Goal: Transaction & Acquisition: Obtain resource

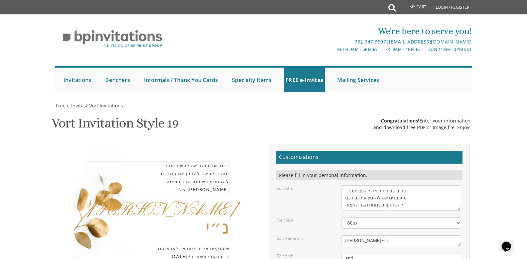
scroll to position [7, 0]
drag, startPoint x: 345, startPoint y: 158, endPoint x: 418, endPoint y: 176, distance: 75.1
click at [418, 185] on textarea "With much gratitude to Hashem We would like to invite you to The vort of our de…" at bounding box center [401, 197] width 120 height 25
drag, startPoint x: 367, startPoint y: 208, endPoint x: 344, endPoint y: 207, distance: 23.1
click at [338, 235] on div "[PERSON_NAME]" at bounding box center [401, 240] width 130 height 11
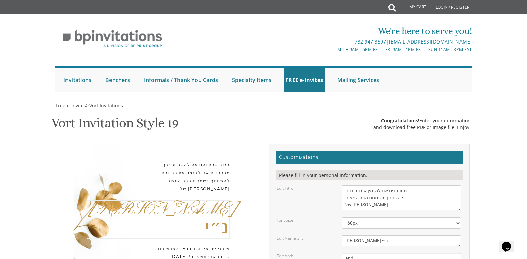
drag, startPoint x: 405, startPoint y: 204, endPoint x: 412, endPoint y: 177, distance: 27.5
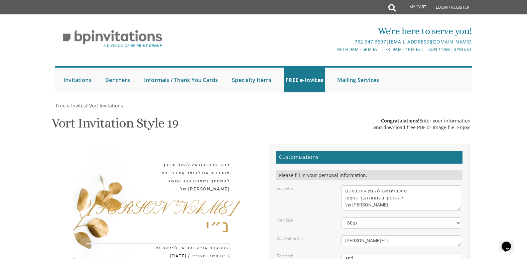
drag, startPoint x: 421, startPoint y: 177, endPoint x: 398, endPoint y: 188, distance: 25.7
drag, startPoint x: 345, startPoint y: 178, endPoint x: 416, endPoint y: 182, distance: 71.2
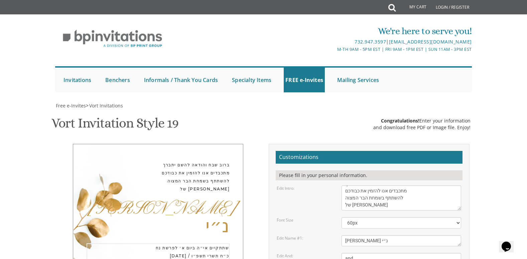
drag, startPoint x: 494, startPoint y: 181, endPoint x: 483, endPoint y: 183, distance: 11.5
drag, startPoint x: 344, startPoint y: 178, endPoint x: 382, endPoint y: 190, distance: 40.2
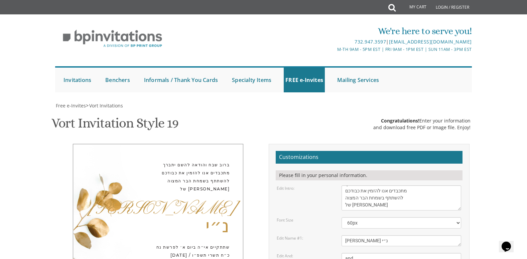
drag, startPoint x: 391, startPoint y: 151, endPoint x: 345, endPoint y: 148, distance: 45.8
drag, startPoint x: 344, startPoint y: 152, endPoint x: 418, endPoint y: 151, distance: 73.8
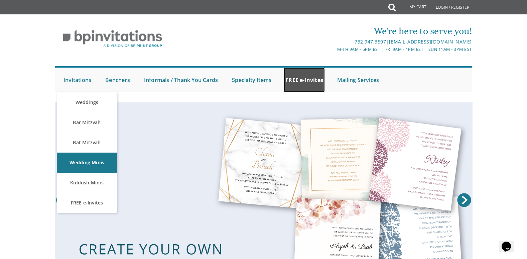
click at [302, 90] on link "FREE e-Invites" at bounding box center [304, 79] width 41 height 25
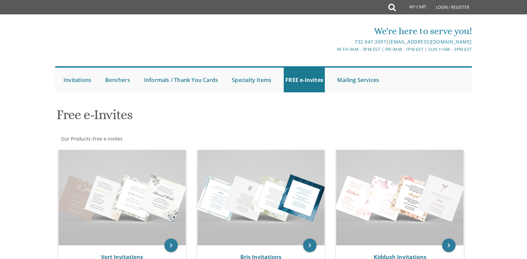
click at [303, 105] on div "Free e-Invites" at bounding box center [192, 115] width 283 height 26
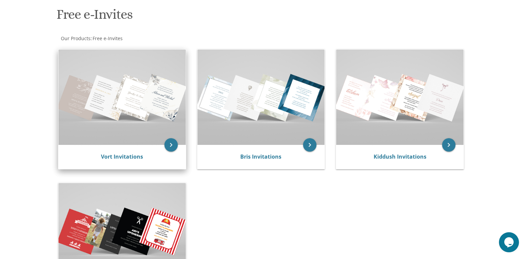
click at [152, 130] on img at bounding box center [121, 96] width 127 height 95
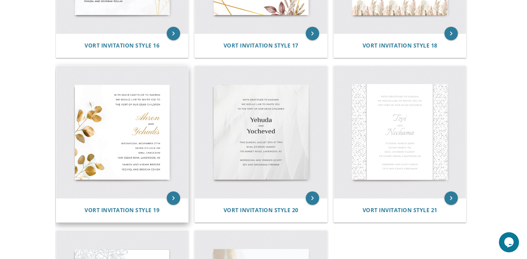
scroll to position [1136, 0]
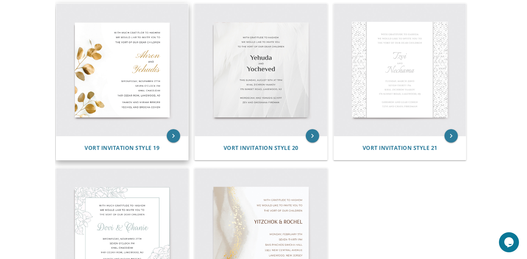
click at [134, 118] on img at bounding box center [122, 70] width 132 height 132
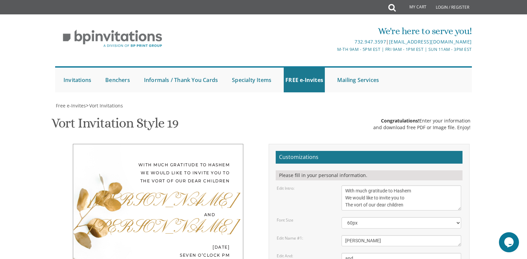
scroll to position [134, 0]
drag, startPoint x: 410, startPoint y: 71, endPoint x: 322, endPoint y: 51, distance: 90.0
click at [322, 185] on div "Edit Intro: With much gratitude to Hashem We would like to invite you to The vo…" at bounding box center [369, 197] width 194 height 25
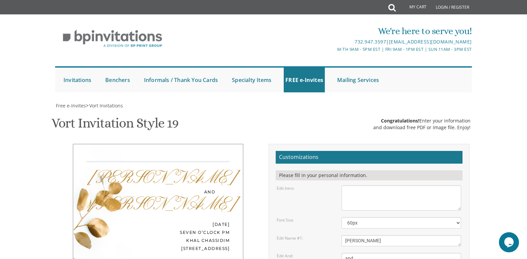
paste textarea "ברוב שבח והודאה להשם יתברך מתכבדים אנו להזמין את כבודכם להשתתף בשמחת הבר המצוה …"
type textarea "ברוב שבח והודאה להשם יתברך מתכבדים אנו להזמין את כבודכם להשתתף בשמחת הבר המצוה …"
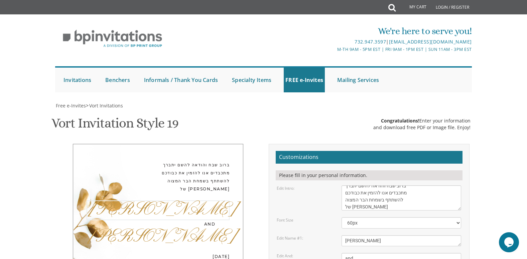
click at [381, 235] on textarea "[PERSON_NAME]" at bounding box center [401, 240] width 120 height 11
paste textarea "[PERSON_NAME] נ״י"
type textarea "[PERSON_NAME] נ״י"
click at [361, 253] on textarea "and" at bounding box center [401, 258] width 120 height 11
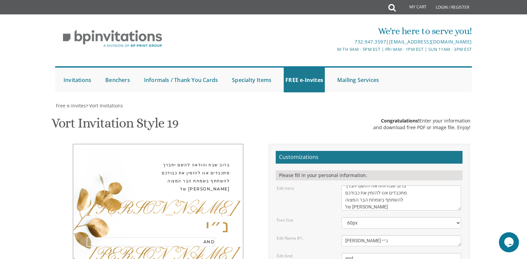
click at [361, 253] on textarea "and" at bounding box center [401, 258] width 120 height 11
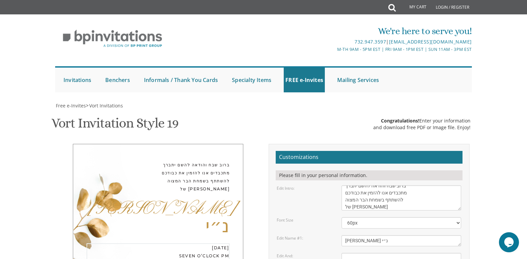
drag, startPoint x: 413, startPoint y: 197, endPoint x: 350, endPoint y: 178, distance: 65.2
paste textarea "שתתקיים אי״ה ביום א׳ לפרשת נח October 19, 2025 / כ״ח תשרי תשפ״ו Dessert Recepti…"
type textarea "שתתקיים אי״ה ביום א׳ לפרשת נח October 19, 2025 / כ״ח תשרי תשפ״ו Dessert Recepti…"
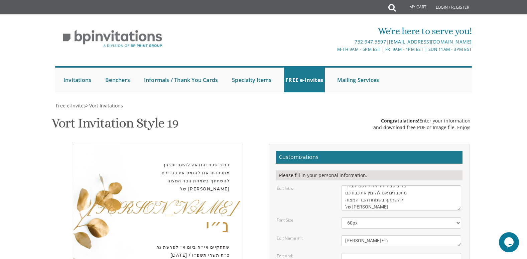
drag, startPoint x: 400, startPoint y: 224, endPoint x: 342, endPoint y: 212, distance: 59.3
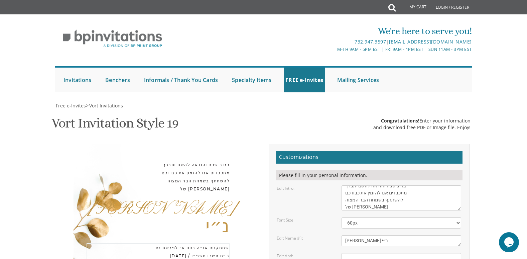
drag, startPoint x: 384, startPoint y: 186, endPoint x: 344, endPoint y: 186, distance: 40.4
drag, startPoint x: 407, startPoint y: 178, endPoint x: 411, endPoint y: 184, distance: 7.6
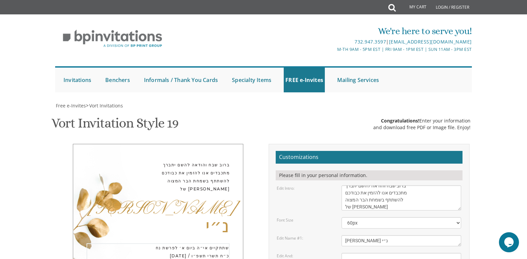
drag, startPoint x: 380, startPoint y: 184, endPoint x: 371, endPoint y: 187, distance: 9.0
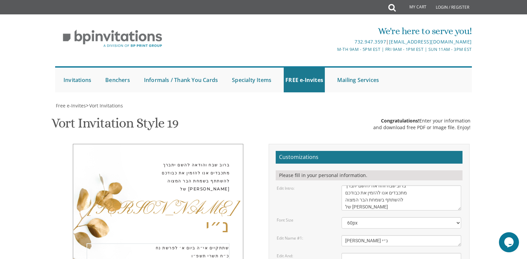
paste textarea "״ז"
drag, startPoint x: 371, startPoint y: 178, endPoint x: 341, endPoint y: 181, distance: 30.6
paste textarea "׳ של סוכות"
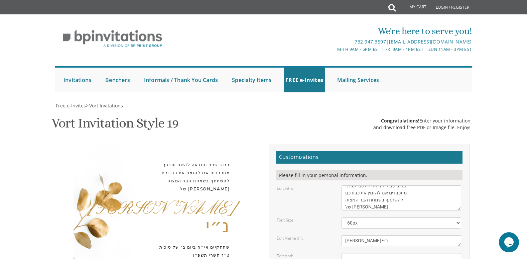
paste textarea "בשעה"
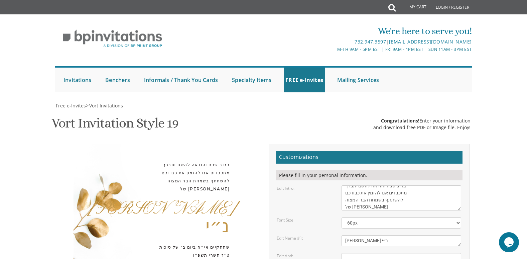
drag, startPoint x: 402, startPoint y: 191, endPoint x: 389, endPoint y: 188, distance: 13.0
type textarea "שתתקיים אי״ה ביום ב׳ של סוכות ט״ז תשרי תשפ״ו Dessert Reception 4:30 בשעה 1482 C…"
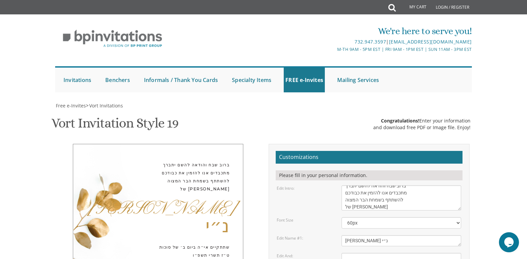
paste textarea "אברהם לעפפעל ורעיתו"
paste textarea "משה אלכסנדר הלוי זאננבליק ורעיתו"
type textarea "אברהם לעפפעל ורעיתו משה אלכסנדר הלוי זאננבליק ורעיתו"
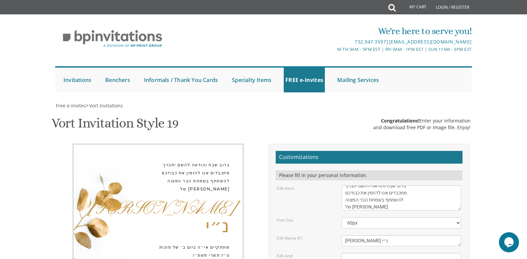
type input "[EMAIL_ADDRESS][DOMAIN_NAME]"
click at [259, 144] on div "ברוב שבח והודאה להשם יתברך מתכבדים אנו להזמין את כבודכם להשתתף בשמחת הבר המצוה …" at bounding box center [158, 237] width 211 height 186
